Goal: Answer question/provide support: Answer question/provide support

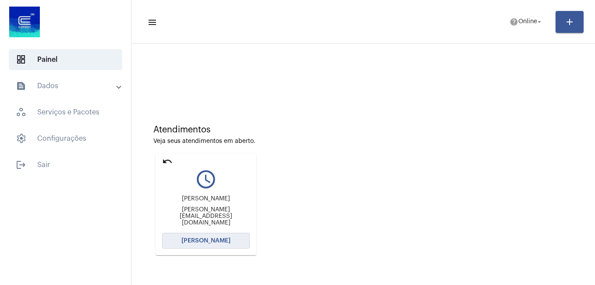
click at [197, 242] on span "[PERSON_NAME]" at bounding box center [205, 240] width 49 height 6
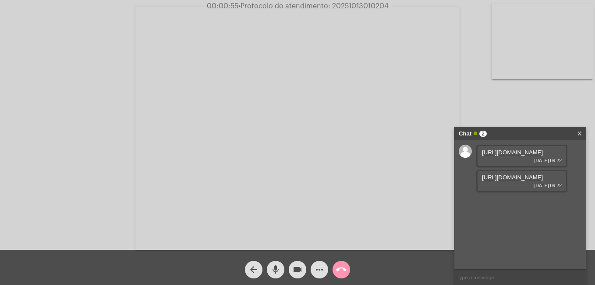
click at [513, 156] on link "[URL][DOMAIN_NAME]" at bounding box center [512, 152] width 61 height 7
click at [500, 181] on link "[URL][DOMAIN_NAME]" at bounding box center [512, 177] width 61 height 7
click at [510, 205] on link "[URL][DOMAIN_NAME]" at bounding box center [512, 202] width 61 height 7
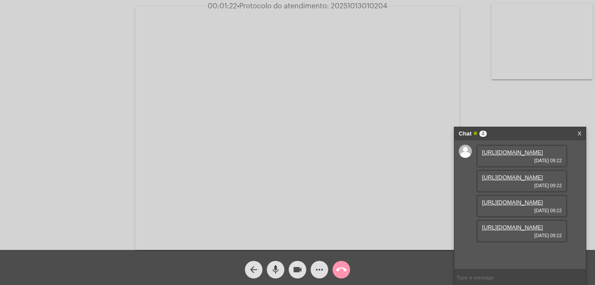
click at [523, 230] on link "[URL][DOMAIN_NAME]" at bounding box center [512, 227] width 61 height 7
click at [503, 230] on link "[URL][DOMAIN_NAME]" at bounding box center [512, 227] width 61 height 7
click at [533, 230] on link "[URL][DOMAIN_NAME]" at bounding box center [512, 227] width 61 height 7
click at [277, 268] on mat-icon "mic" at bounding box center [275, 269] width 11 height 11
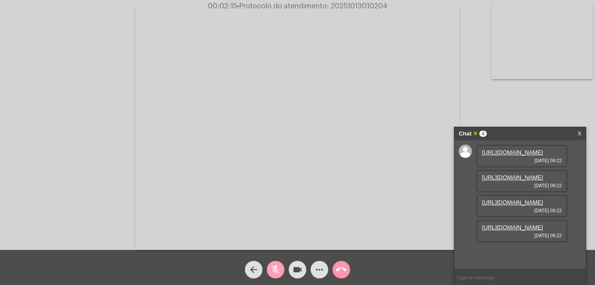
click at [294, 270] on mat-icon "videocam" at bounding box center [297, 269] width 11 height 11
click at [282, 270] on button "mic_off" at bounding box center [276, 270] width 18 height 18
click at [529, 230] on link "[URL][DOMAIN_NAME]" at bounding box center [512, 227] width 61 height 7
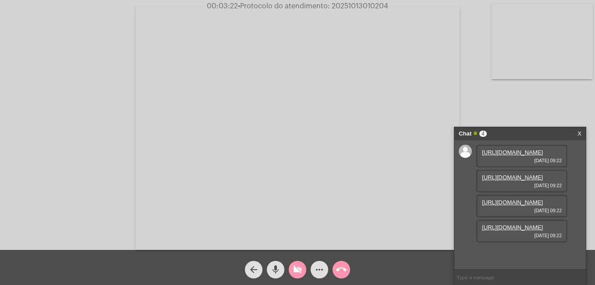
click at [506, 156] on link "[URL][DOMAIN_NAME]" at bounding box center [512, 152] width 61 height 7
click at [513, 181] on link "[URL][DOMAIN_NAME]" at bounding box center [512, 177] width 61 height 7
click at [506, 205] on link "[URL][DOMAIN_NAME]" at bounding box center [512, 202] width 61 height 7
click at [512, 230] on link "[URL][DOMAIN_NAME]" at bounding box center [512, 227] width 61 height 7
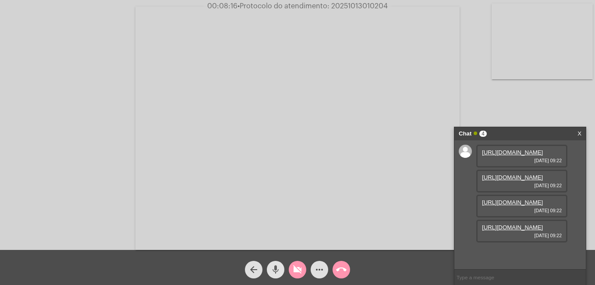
click at [273, 269] on mat-icon "mic" at bounding box center [275, 269] width 11 height 11
click at [276, 270] on mat-icon "mic_off" at bounding box center [275, 269] width 11 height 11
click at [276, 272] on mat-icon "mic" at bounding box center [275, 269] width 11 height 11
click at [275, 274] on mat-icon "mic_off" at bounding box center [275, 269] width 11 height 11
click at [275, 274] on mat-icon "mic" at bounding box center [275, 269] width 11 height 11
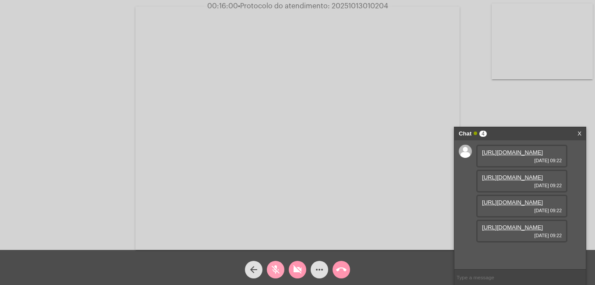
click at [278, 272] on mat-icon "mic_off" at bounding box center [275, 269] width 11 height 11
click at [276, 270] on mat-icon "mic" at bounding box center [275, 269] width 11 height 11
click at [273, 266] on mat-icon "mic_off" at bounding box center [275, 269] width 11 height 11
click at [273, 267] on mat-icon "mic" at bounding box center [275, 269] width 11 height 11
click at [272, 271] on mat-icon "mic_off" at bounding box center [275, 269] width 11 height 11
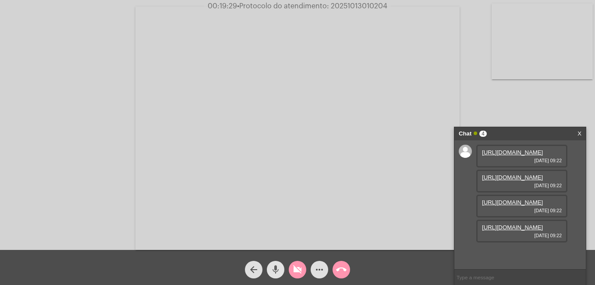
click at [272, 271] on mat-icon "mic" at bounding box center [275, 269] width 11 height 11
click at [277, 268] on mat-icon "mic_off" at bounding box center [275, 269] width 11 height 11
click at [295, 273] on mat-icon "videocam_off" at bounding box center [297, 269] width 11 height 11
click at [521, 249] on link "[URL][DOMAIN_NAME]" at bounding box center [512, 252] width 61 height 7
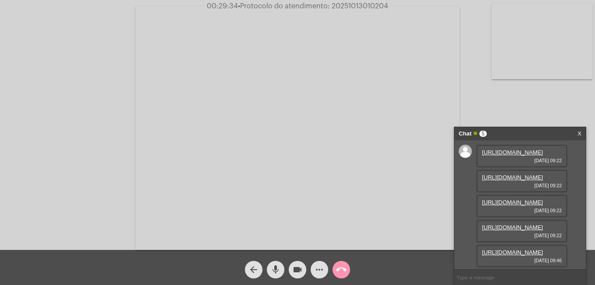
click at [513, 249] on link "[URL][DOMAIN_NAME]" at bounding box center [512, 252] width 61 height 7
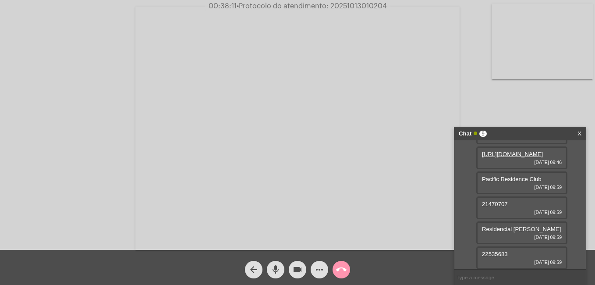
scroll to position [197, 0]
click at [273, 269] on mat-icon "mic" at bounding box center [275, 269] width 11 height 11
click at [300, 273] on mat-icon "videocam" at bounding box center [297, 269] width 11 height 11
click at [296, 267] on mat-icon "videocam_off" at bounding box center [297, 269] width 11 height 11
click at [282, 268] on button "mic_off" at bounding box center [276, 270] width 18 height 18
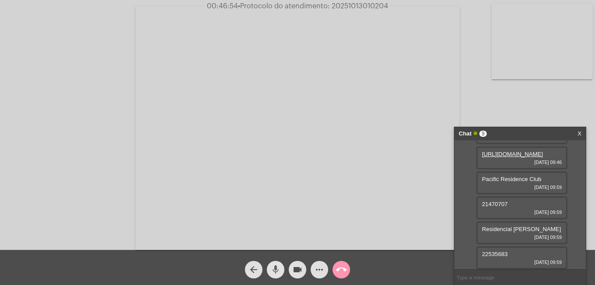
click at [273, 266] on mat-icon "mic" at bounding box center [275, 269] width 11 height 11
click at [299, 270] on mat-icon "videocam" at bounding box center [297, 269] width 11 height 11
click at [274, 274] on mat-icon "mic_off" at bounding box center [275, 269] width 11 height 11
click at [340, 269] on mat-icon "call_end" at bounding box center [341, 269] width 11 height 11
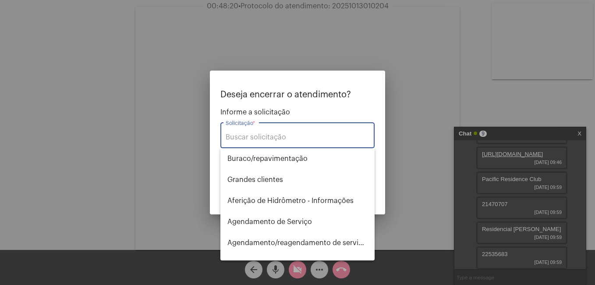
click at [251, 135] on input "Solicitação *" at bounding box center [298, 137] width 144 height 8
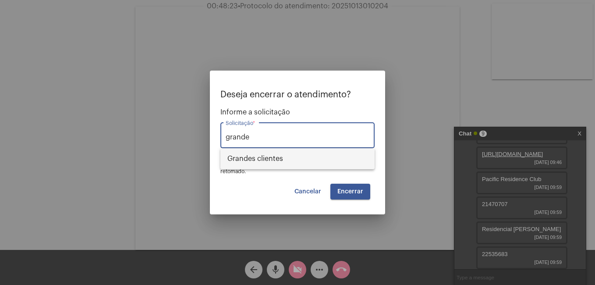
click at [257, 156] on span "⁠Grandes clientes" at bounding box center [297, 158] width 140 height 21
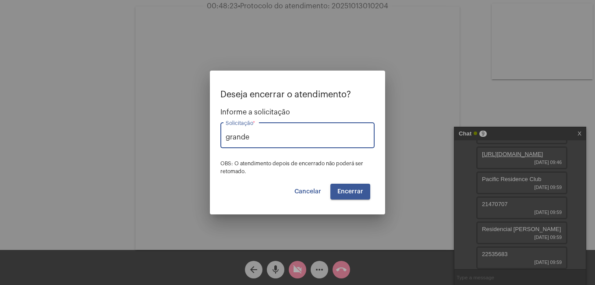
type input "⁠Grandes clientes"
click at [340, 193] on span "Encerrar" at bounding box center [350, 191] width 26 height 6
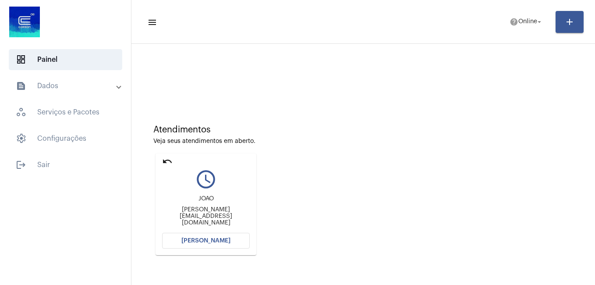
click at [188, 241] on span "[PERSON_NAME]" at bounding box center [205, 240] width 49 height 6
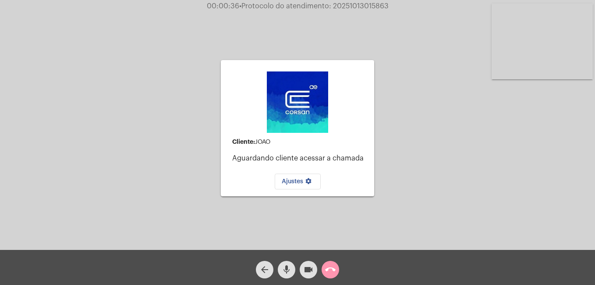
click at [333, 271] on mat-icon "call_end" at bounding box center [330, 269] width 11 height 11
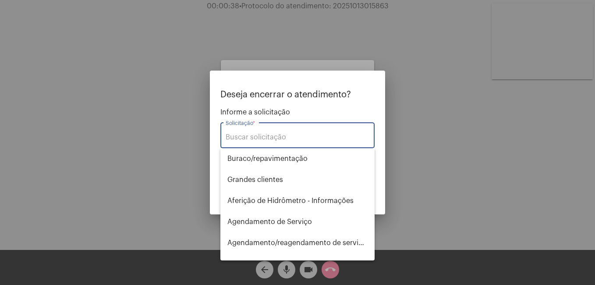
click at [257, 139] on input "Solicitação *" at bounding box center [298, 137] width 144 height 8
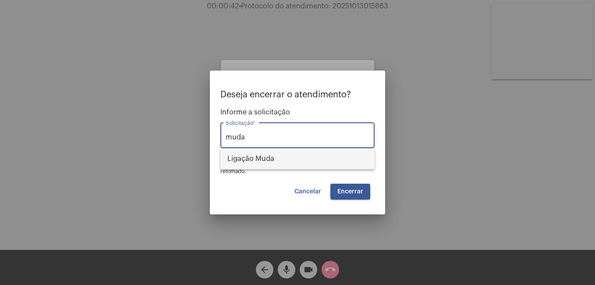
click at [256, 159] on span "Ligação Muda" at bounding box center [297, 158] width 140 height 21
type input "Ligação Muda"
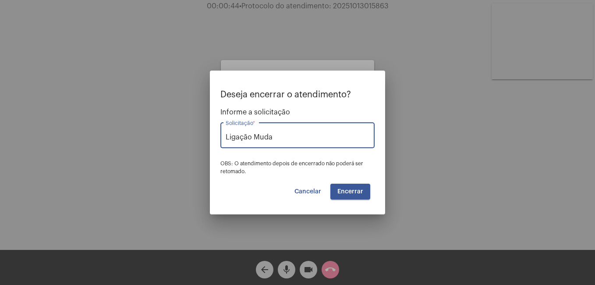
click at [349, 190] on span "Encerrar" at bounding box center [350, 191] width 26 height 6
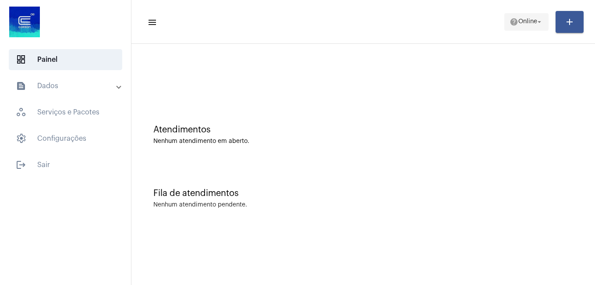
click at [518, 21] on span "Online" at bounding box center [527, 22] width 19 height 6
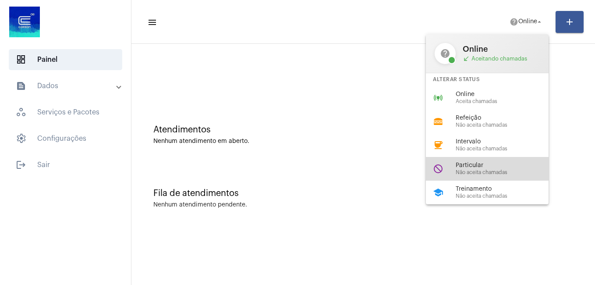
click at [476, 166] on span "Particular" at bounding box center [506, 165] width 100 height 7
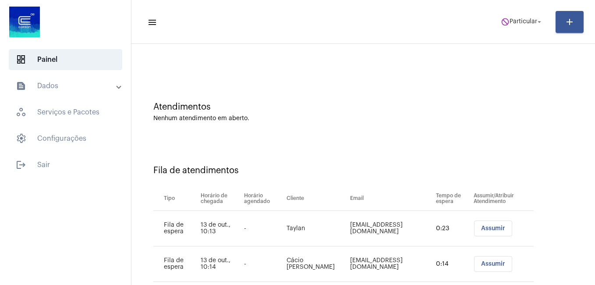
scroll to position [43, 0]
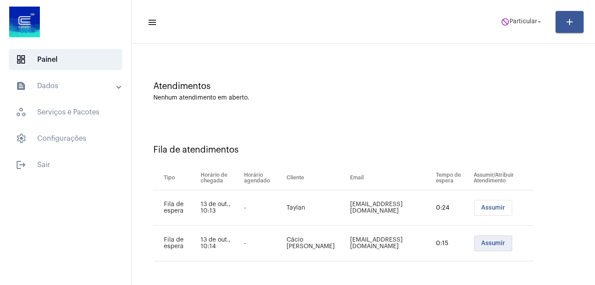
click at [485, 242] on span "Assumir" at bounding box center [493, 243] width 24 height 6
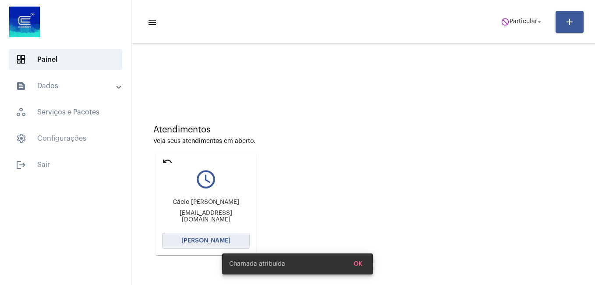
click at [183, 245] on button "[PERSON_NAME]" at bounding box center [206, 241] width 88 height 16
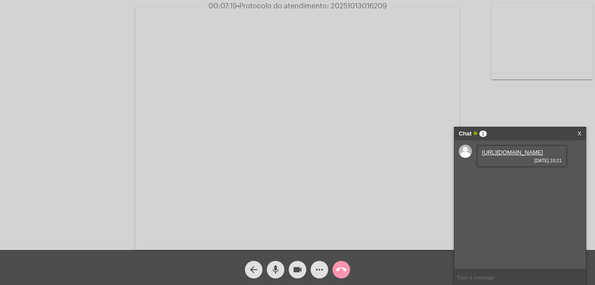
click at [524, 156] on link "[URL][DOMAIN_NAME]" at bounding box center [512, 152] width 61 height 7
click at [506, 181] on link "[URL][DOMAIN_NAME]" at bounding box center [512, 177] width 61 height 7
click at [320, 268] on mat-icon "more_horiz" at bounding box center [319, 269] width 11 height 11
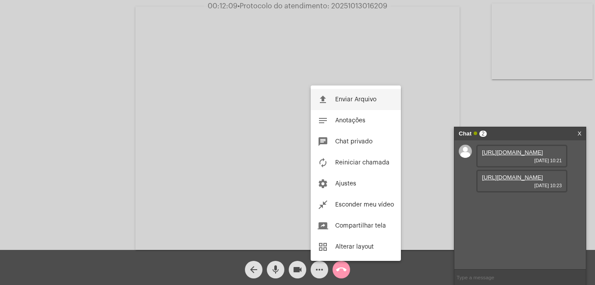
click at [342, 99] on span "Enviar Arquivo" at bounding box center [355, 99] width 41 height 6
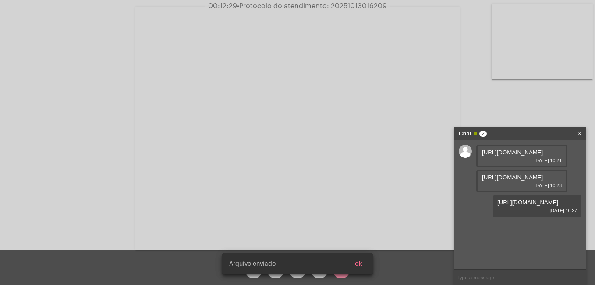
scroll to position [7, 0]
click at [524, 205] on link "[URL][DOMAIN_NAME]" at bounding box center [527, 202] width 61 height 7
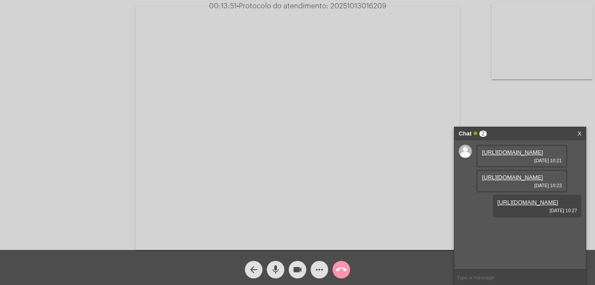
click at [316, 270] on mat-icon "more_horiz" at bounding box center [319, 269] width 11 height 11
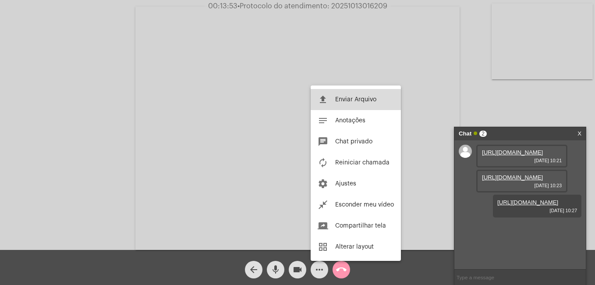
click at [343, 100] on span "Enviar Arquivo" at bounding box center [355, 99] width 41 height 6
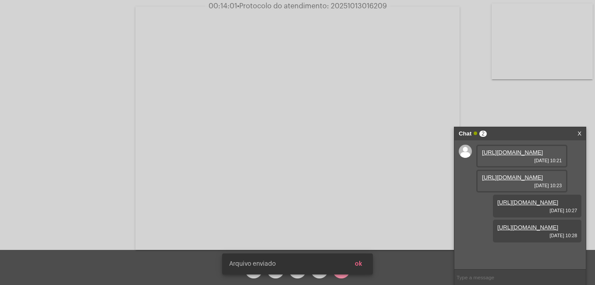
scroll to position [52, 0]
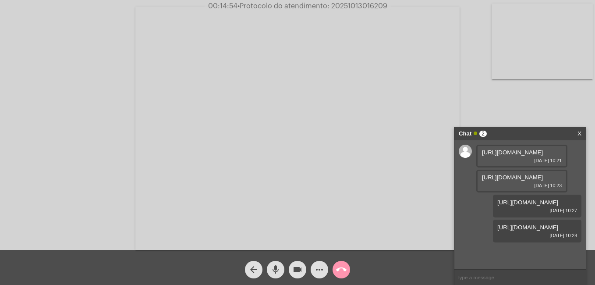
click at [202, 262] on div "arrow_back mic videocam more_horiz call_end" at bounding box center [297, 267] width 595 height 35
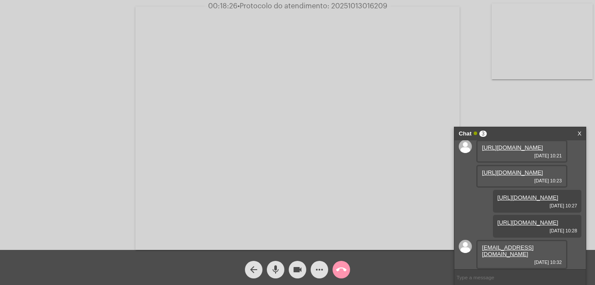
scroll to position [77, 0]
drag, startPoint x: 329, startPoint y: 7, endPoint x: 390, endPoint y: 8, distance: 60.9
click at [390, 8] on div "00:19:19 • Protocolo do atendimento: 20251013016209" at bounding box center [297, 6] width 595 height 8
copy span "20251013016209"
click at [316, 271] on mat-icon "more_horiz" at bounding box center [319, 269] width 11 height 11
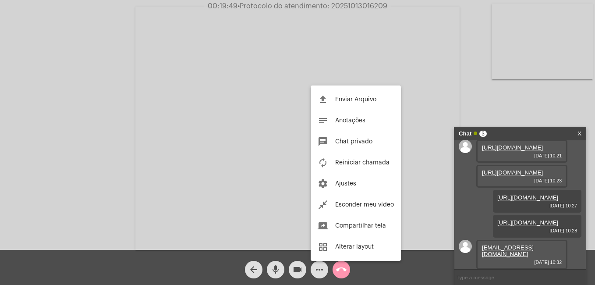
click at [341, 264] on div at bounding box center [297, 142] width 595 height 285
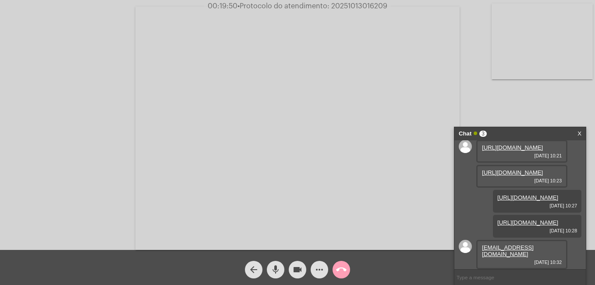
click at [343, 270] on mat-icon "call_end" at bounding box center [341, 269] width 11 height 11
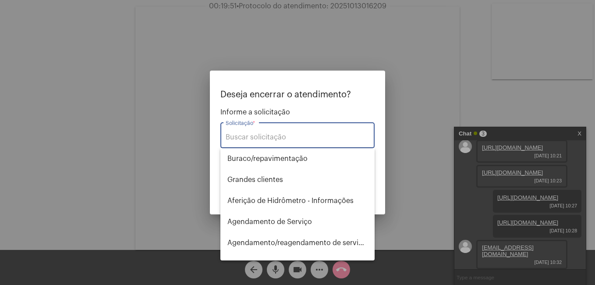
click at [244, 141] on div "Solicitação *" at bounding box center [298, 134] width 144 height 28
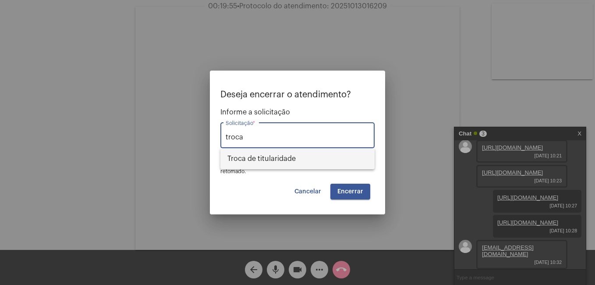
click at [251, 159] on span "Troca de titularidade" at bounding box center [297, 158] width 140 height 21
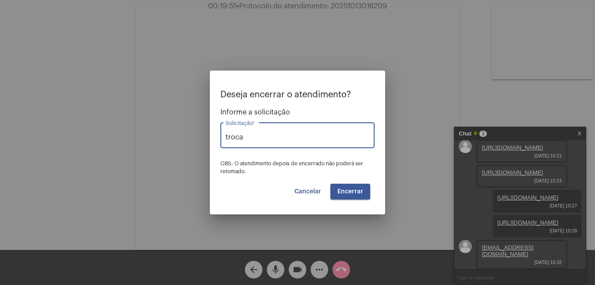
type input "Troca de titularidade"
click at [344, 193] on span "Encerrar" at bounding box center [350, 191] width 26 height 6
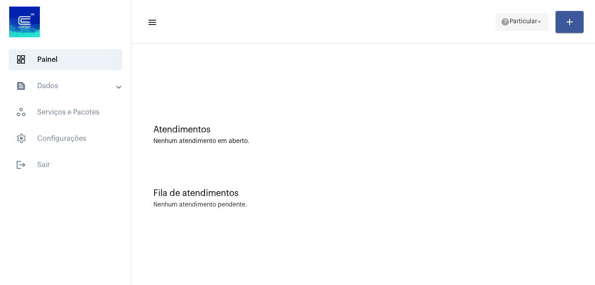
click at [516, 22] on span "Particular" at bounding box center [524, 22] width 28 height 6
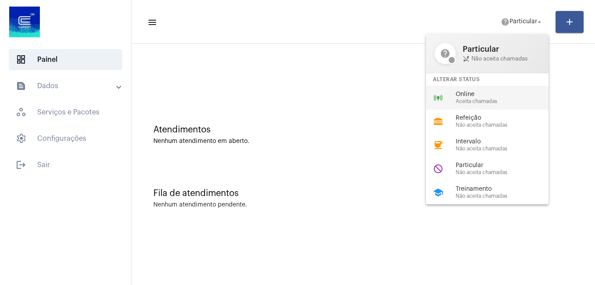
click at [485, 92] on span "Online" at bounding box center [506, 94] width 100 height 7
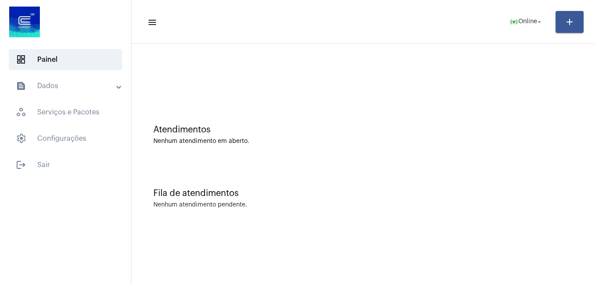
click at [276, 182] on div "Fila de atendimentos Nenhum atendimento pendente." at bounding box center [363, 194] width 455 height 64
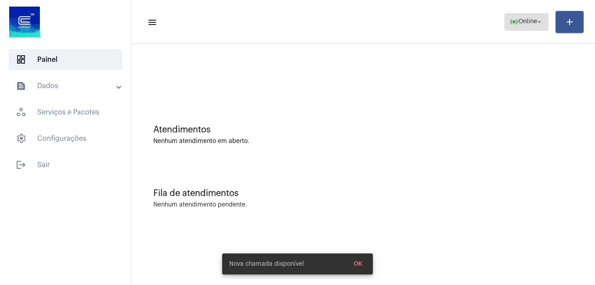
click at [510, 24] on mat-icon "online_prediction" at bounding box center [514, 22] width 9 height 9
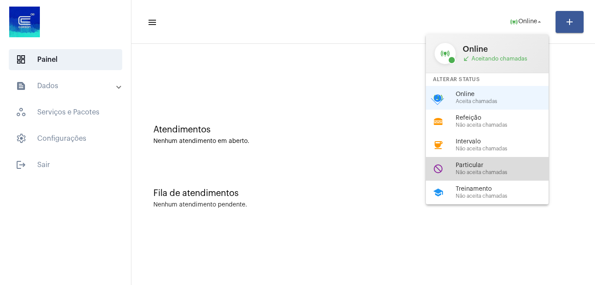
click at [469, 170] on span "Não aceita chamadas" at bounding box center [506, 173] width 100 height 6
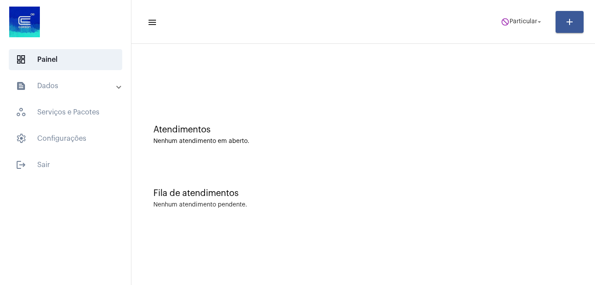
click at [472, 168] on div "Fila de atendimentos Nenhum atendimento pendente." at bounding box center [363, 194] width 455 height 64
click at [510, 22] on span "Particular" at bounding box center [524, 22] width 28 height 6
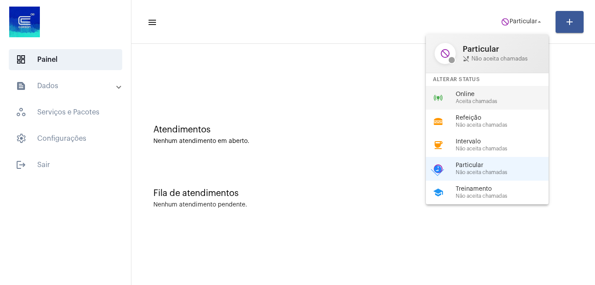
click at [464, 102] on span "Aceita chamadas" at bounding box center [506, 102] width 100 height 6
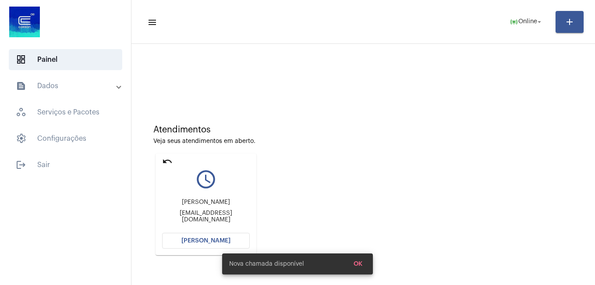
click at [216, 236] on button "[PERSON_NAME]" at bounding box center [206, 241] width 88 height 16
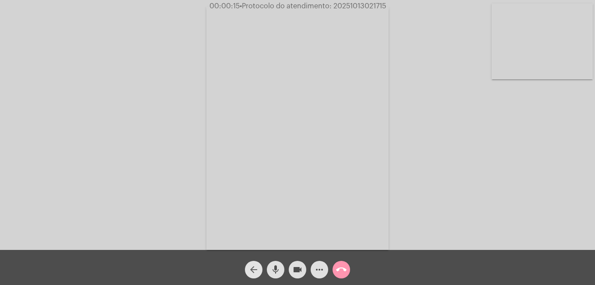
click at [252, 269] on mat-icon "arrow_back" at bounding box center [253, 269] width 11 height 11
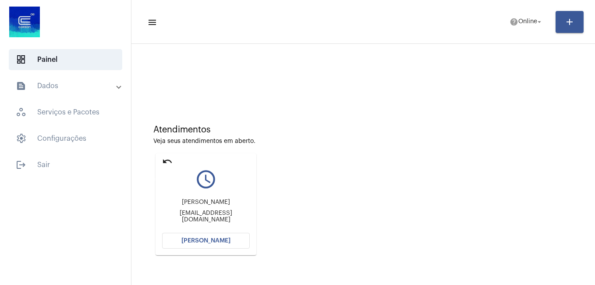
click at [168, 161] on mat-icon "undo" at bounding box center [167, 161] width 11 height 11
click at [192, 248] on button "[PERSON_NAME]" at bounding box center [206, 241] width 88 height 16
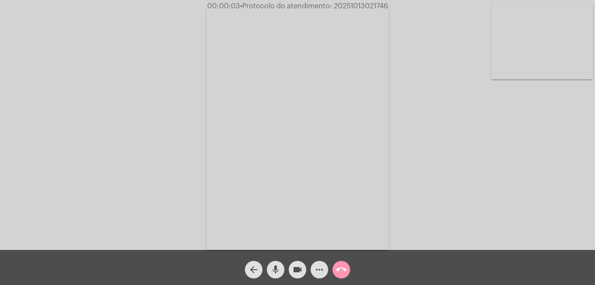
click at [278, 268] on mat-icon "mic" at bounding box center [275, 269] width 11 height 11
click at [277, 268] on mat-icon "mic_off" at bounding box center [275, 269] width 11 height 11
click at [273, 274] on mat-icon "mic" at bounding box center [275, 269] width 11 height 11
click at [295, 271] on mat-icon "videocam" at bounding box center [297, 269] width 11 height 11
click at [277, 267] on mat-icon "mic_off" at bounding box center [275, 269] width 11 height 11
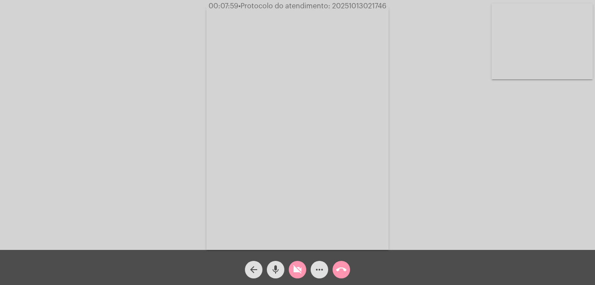
click at [300, 273] on mat-icon "videocam_off" at bounding box center [297, 269] width 11 height 11
click at [274, 269] on mat-icon "mic" at bounding box center [275, 269] width 11 height 11
click at [272, 270] on mat-icon "mic_off" at bounding box center [275, 269] width 11 height 11
click at [354, 7] on span "• Protocolo do atendimento: 20251013021746" at bounding box center [313, 6] width 148 height 7
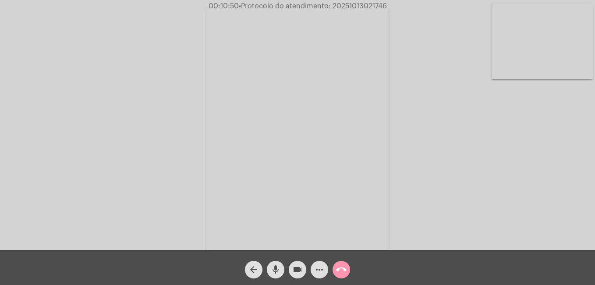
copy span "20251013021746"
click at [342, 271] on mat-icon "call_end" at bounding box center [341, 269] width 11 height 11
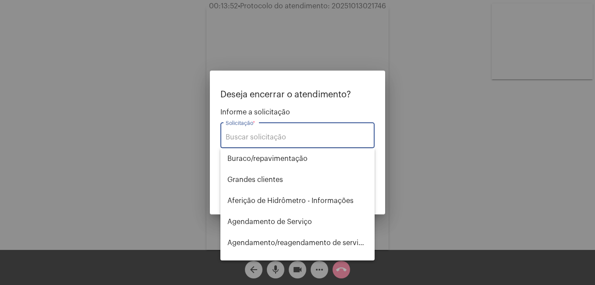
click at [237, 137] on input "Solicitação *" at bounding box center [298, 137] width 144 height 8
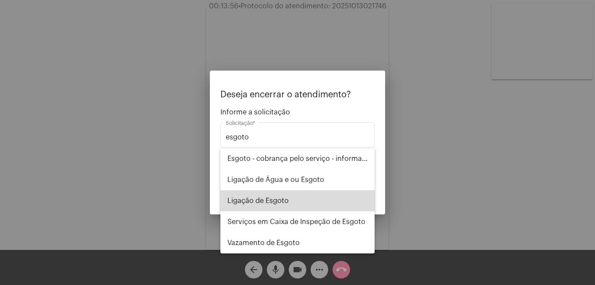
click at [271, 195] on span "Ligação de Esgoto" at bounding box center [297, 200] width 140 height 21
type input "Ligação de Esgoto"
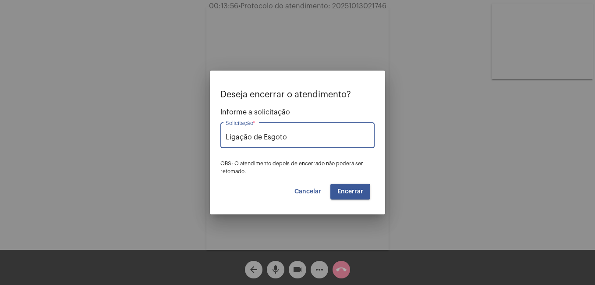
click at [345, 191] on span "Encerrar" at bounding box center [350, 191] width 26 height 6
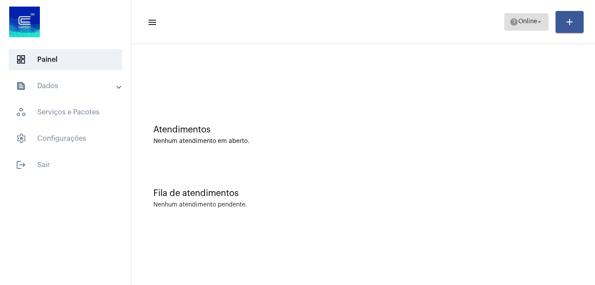
click at [517, 18] on span "help Online arrow_drop_down" at bounding box center [527, 22] width 34 height 16
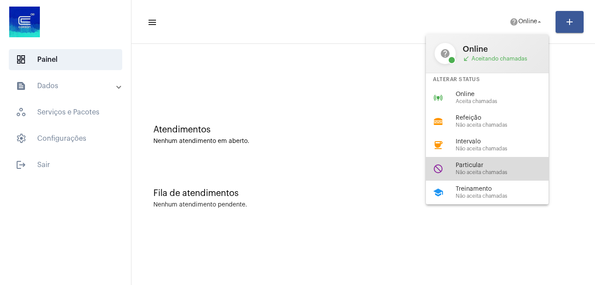
click at [473, 167] on span "Particular" at bounding box center [506, 165] width 100 height 7
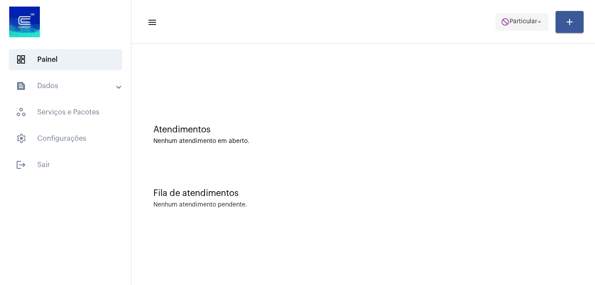
click at [514, 21] on span "Particular" at bounding box center [524, 22] width 28 height 6
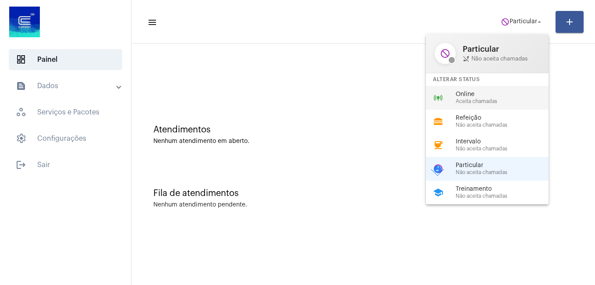
click at [477, 93] on span "Online" at bounding box center [506, 94] width 100 height 7
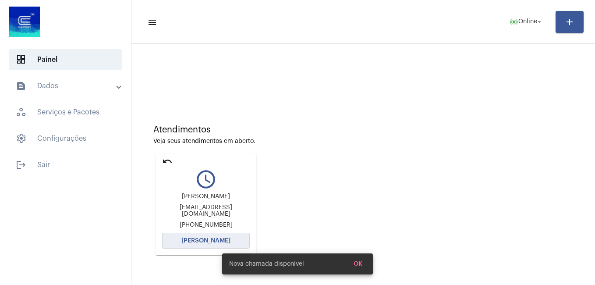
click at [205, 237] on span "[PERSON_NAME]" at bounding box center [205, 240] width 49 height 6
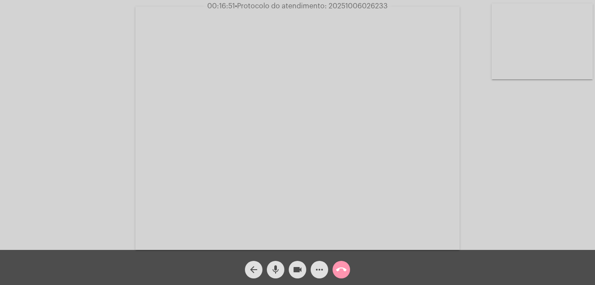
click at [273, 269] on mat-icon "mic" at bounding box center [275, 269] width 11 height 11
drag, startPoint x: 300, startPoint y: 273, endPoint x: 204, endPoint y: 245, distance: 99.4
click at [300, 272] on mat-icon "videocam" at bounding box center [297, 269] width 11 height 11
click at [276, 269] on mat-icon "mic_off" at bounding box center [275, 269] width 11 height 11
click at [295, 269] on mat-icon "videocam_off" at bounding box center [297, 269] width 11 height 11
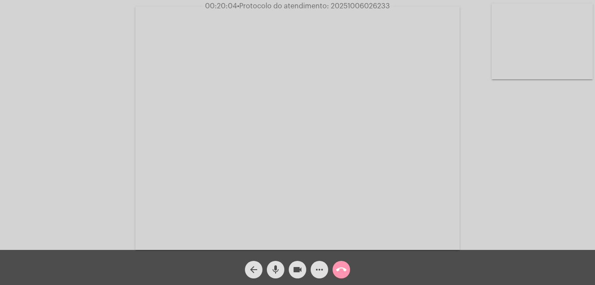
click at [275, 269] on mat-icon "mic" at bounding box center [275, 269] width 11 height 11
click at [301, 271] on mat-icon "videocam" at bounding box center [297, 269] width 11 height 11
click at [273, 267] on mat-icon "mic_off" at bounding box center [275, 269] width 11 height 11
click at [297, 268] on mat-icon "videocam_off" at bounding box center [297, 269] width 11 height 11
drag, startPoint x: 330, startPoint y: 8, endPoint x: 389, endPoint y: 9, distance: 59.6
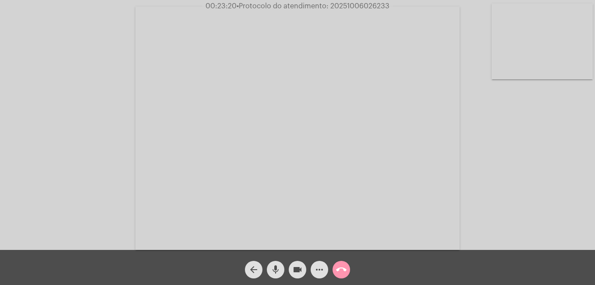
click at [389, 9] on span "00:23:20 • Protocolo do atendimento: 20251006026233" at bounding box center [297, 6] width 191 height 9
copy span "20251006026233"
click at [319, 270] on mat-icon "more_horiz" at bounding box center [319, 269] width 11 height 11
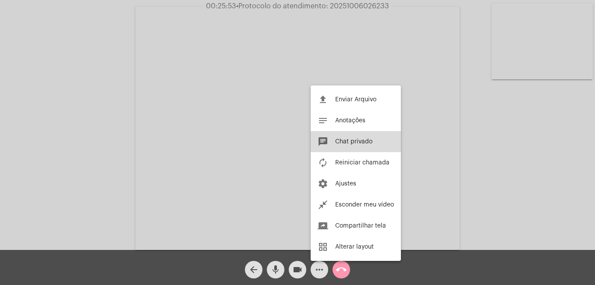
click at [345, 139] on span "Chat privado" at bounding box center [353, 141] width 37 height 6
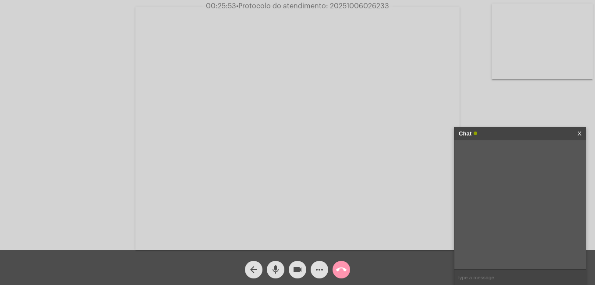
click at [492, 273] on input "text" at bounding box center [519, 276] width 131 height 15
paste input "08009790066 [EMAIL_ADDRESS][DOMAIN_NAME]"
type input "08009790066 [EMAIL_ADDRESS][DOMAIN_NAME]"
drag, startPoint x: 328, startPoint y: 6, endPoint x: 394, endPoint y: 7, distance: 66.2
click at [394, 7] on div "00:26:13 • Protocolo do atendimento: 20251006026233" at bounding box center [297, 6] width 595 height 8
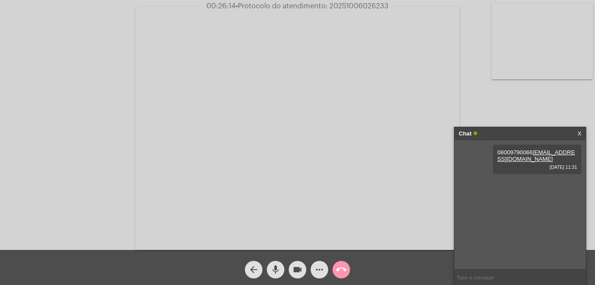
copy span "20251006026233"
click at [358, 6] on span "• Protocolo do atendimento: 20251006026233" at bounding box center [312, 6] width 153 height 7
click at [367, 7] on span "• Protocolo do atendimento: 20251006026233" at bounding box center [312, 6] width 153 height 7
click at [375, 7] on span "• Protocolo do atendimento: 20251006026233" at bounding box center [311, 6] width 153 height 7
click at [339, 264] on span "call_end" at bounding box center [341, 270] width 11 height 18
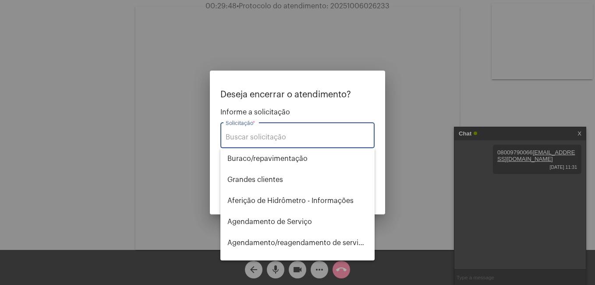
click at [254, 135] on input "Solicitação *" at bounding box center [298, 137] width 144 height 8
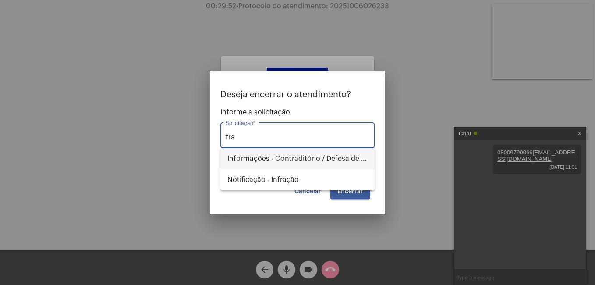
click at [273, 158] on span "Informações - Contraditório / Defesa de infração" at bounding box center [297, 158] width 140 height 21
type input "Informações - Contraditório / Defesa de infração"
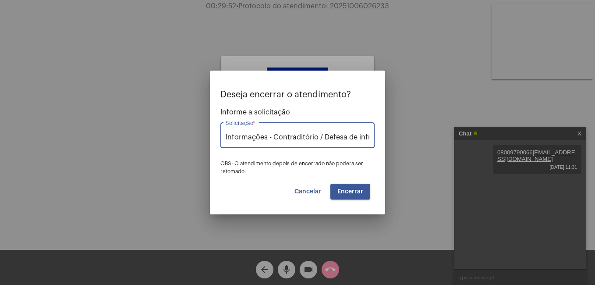
scroll to position [0, 15]
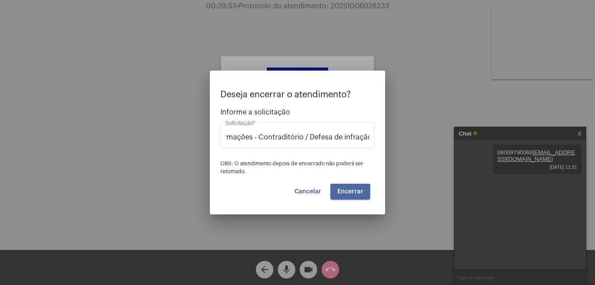
click at [343, 193] on span "Encerrar" at bounding box center [350, 191] width 26 height 6
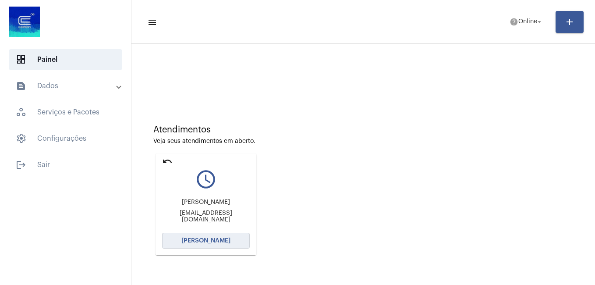
click at [198, 239] on span "[PERSON_NAME]" at bounding box center [205, 240] width 49 height 6
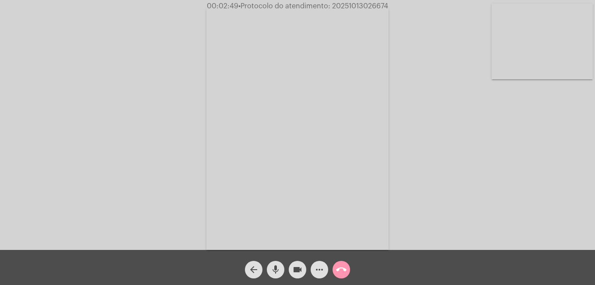
click at [341, 271] on mat-icon "call_end" at bounding box center [341, 269] width 11 height 11
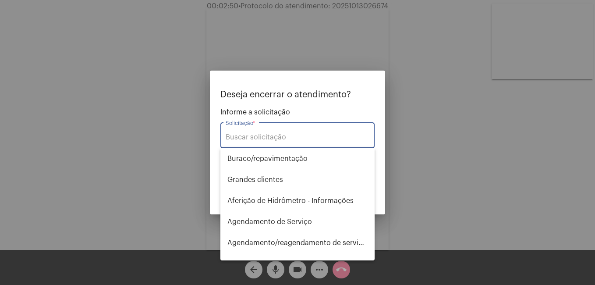
click at [264, 134] on input "Solicitação *" at bounding box center [298, 137] width 144 height 8
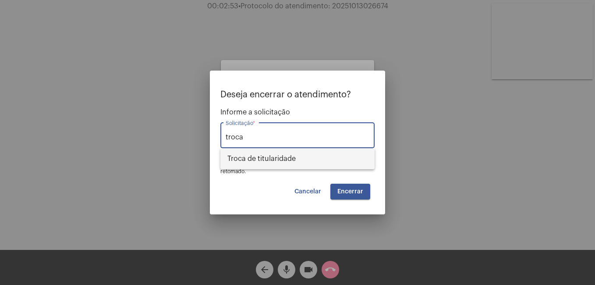
click at [267, 155] on span "Troca de titularidade" at bounding box center [297, 158] width 140 height 21
type input "Troca de titularidade"
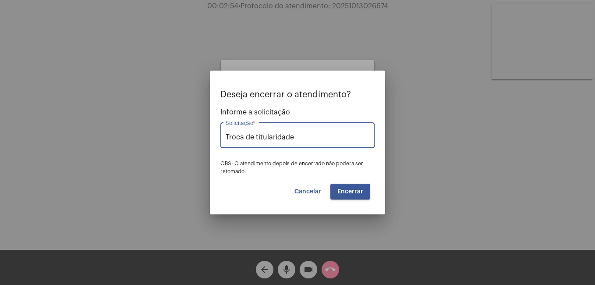
click at [340, 189] on span "Encerrar" at bounding box center [350, 191] width 26 height 6
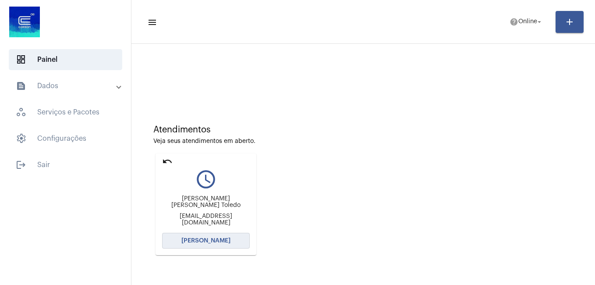
click at [191, 237] on span "[PERSON_NAME]" at bounding box center [205, 240] width 49 height 6
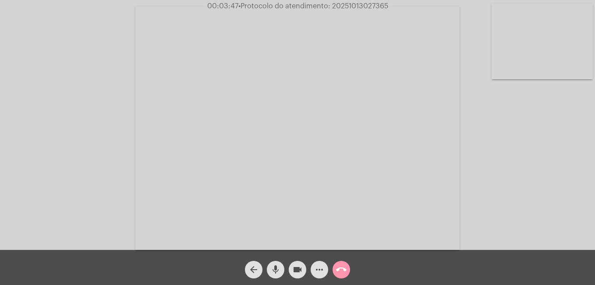
drag, startPoint x: 332, startPoint y: 7, endPoint x: 387, endPoint y: 8, distance: 55.2
click at [387, 8] on span "• Protocolo do atendimento: 20251013027365" at bounding box center [313, 6] width 150 height 7
click at [295, 273] on mat-icon "videocam" at bounding box center [297, 269] width 11 height 11
click at [275, 272] on mat-icon "mic" at bounding box center [275, 269] width 11 height 11
click at [275, 271] on mat-icon "mic_off" at bounding box center [275, 269] width 11 height 11
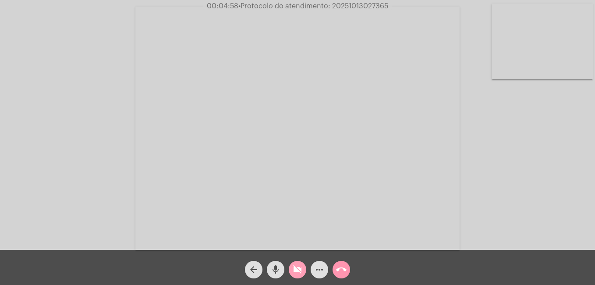
click at [294, 271] on button "videocam_off" at bounding box center [298, 270] width 18 height 18
drag, startPoint x: 449, startPoint y: 267, endPoint x: 438, endPoint y: 264, distance: 11.4
click at [449, 266] on div "arrow_back mic videocam more_horiz call_end" at bounding box center [297, 267] width 595 height 35
click at [297, 266] on mat-icon "videocam" at bounding box center [297, 269] width 11 height 11
click at [343, 271] on mat-icon "call_end" at bounding box center [341, 269] width 11 height 11
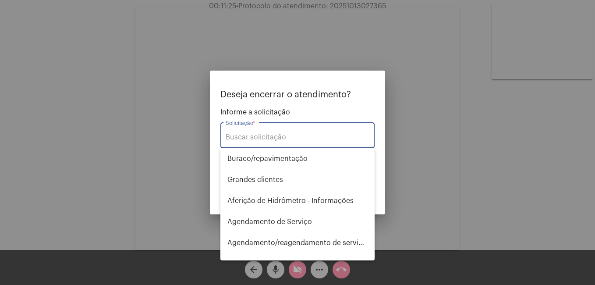
click at [268, 137] on input "Solicitação *" at bounding box center [298, 137] width 144 height 8
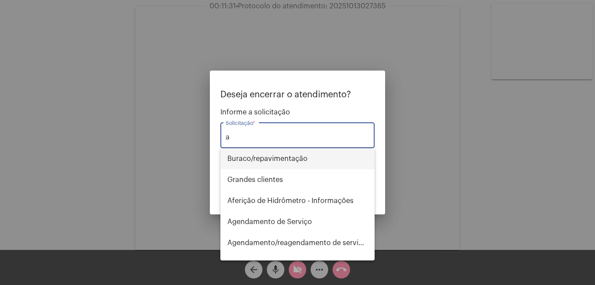
click at [266, 161] on span "⁠Buraco/repavimentação" at bounding box center [297, 158] width 140 height 21
type input "⁠Buraco/repavimentação"
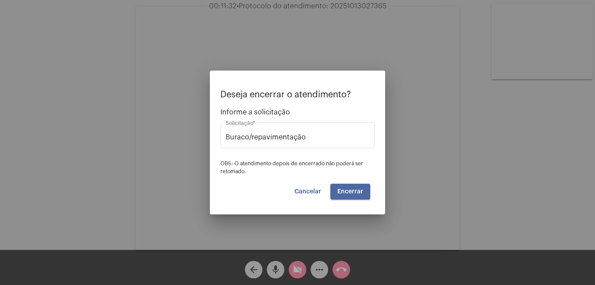
click at [350, 188] on button "Encerrar" at bounding box center [350, 192] width 40 height 16
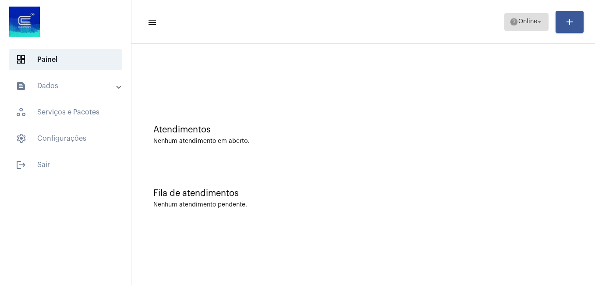
click at [518, 23] on span "Online" at bounding box center [527, 22] width 19 height 6
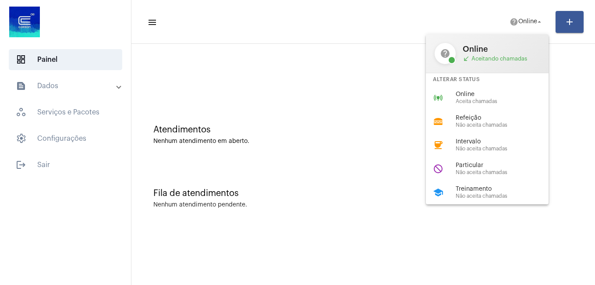
click at [469, 143] on span "Intervalo" at bounding box center [506, 141] width 100 height 7
